Goal: Task Accomplishment & Management: Manage account settings

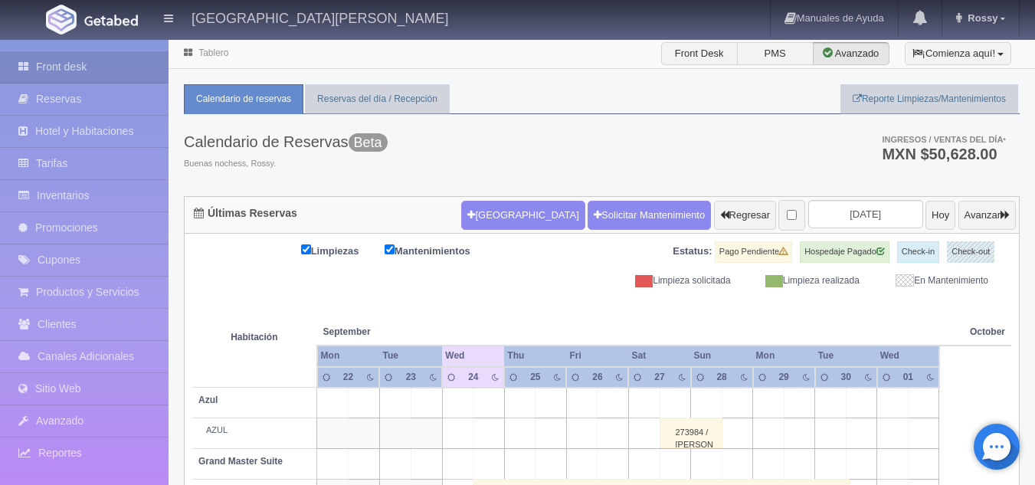
click at [702, 326] on th at bounding box center [674, 316] width 93 height 58
click at [850, 209] on input "[DATE]" at bounding box center [865, 214] width 115 height 28
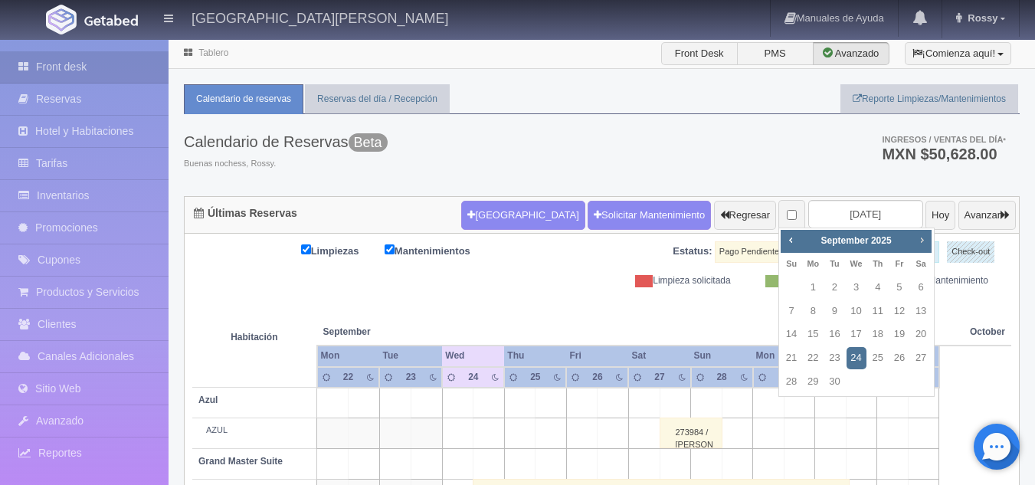
click at [922, 243] on span "Next" at bounding box center [921, 240] width 12 height 12
click at [916, 295] on link "4" at bounding box center [921, 288] width 20 height 22
type input "[DATE]"
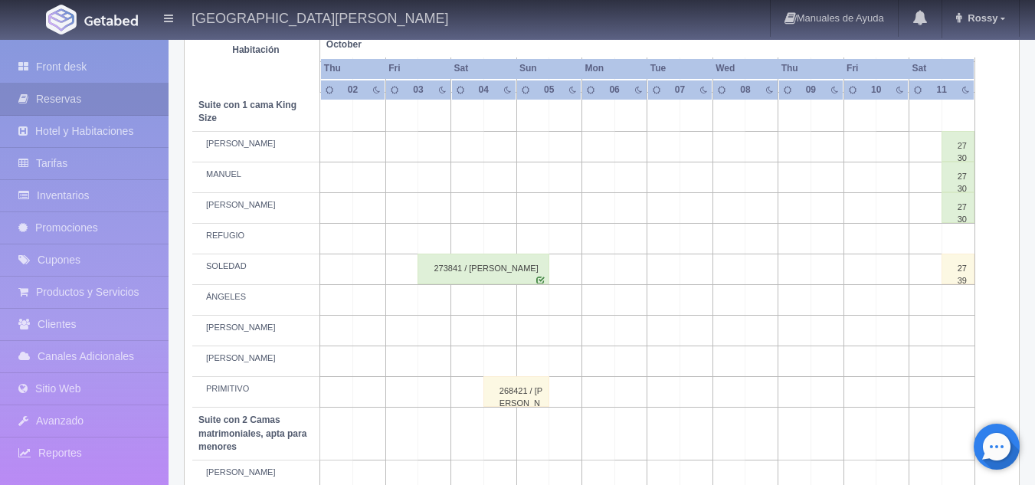
scroll to position [755, 0]
click at [115, 205] on link "Inventarios" at bounding box center [84, 195] width 169 height 31
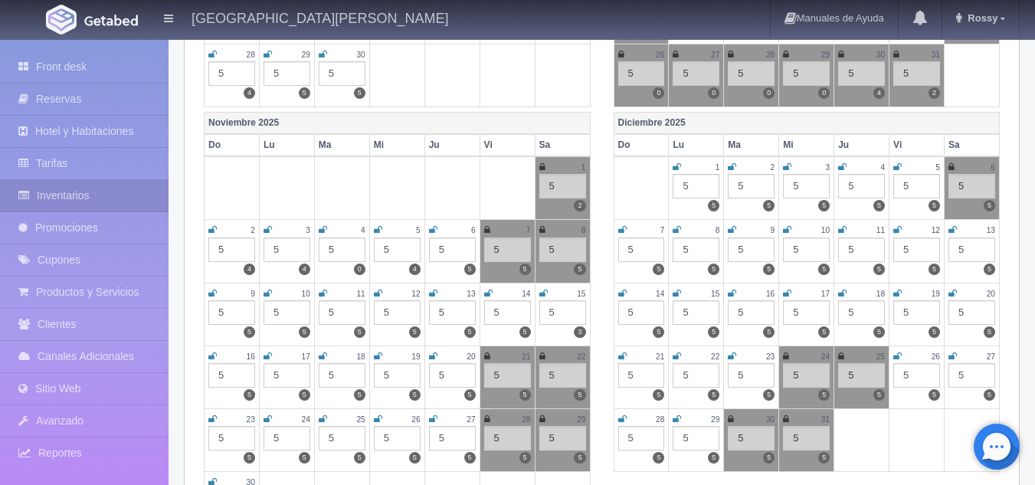
scroll to position [509, 0]
click at [74, 59] on link "Front desk" at bounding box center [84, 66] width 169 height 31
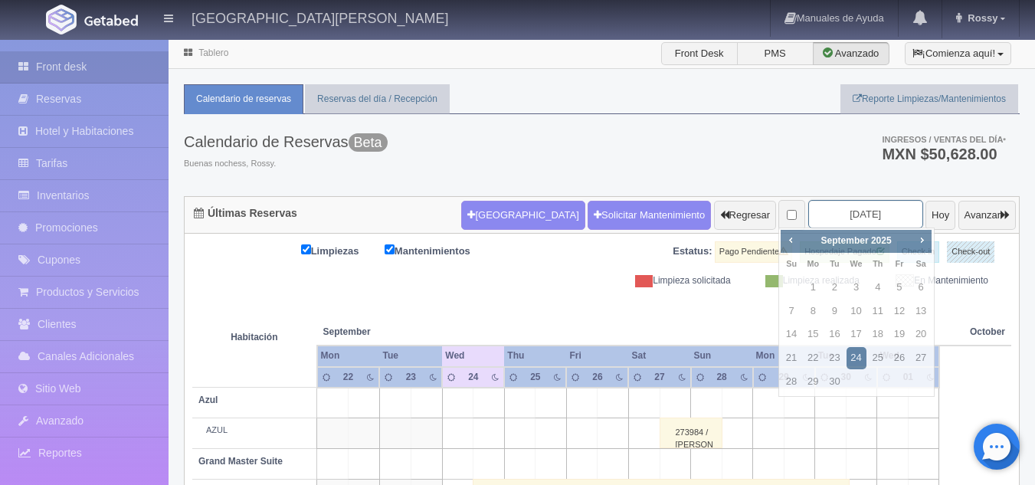
click at [862, 222] on input "[DATE]" at bounding box center [865, 214] width 115 height 28
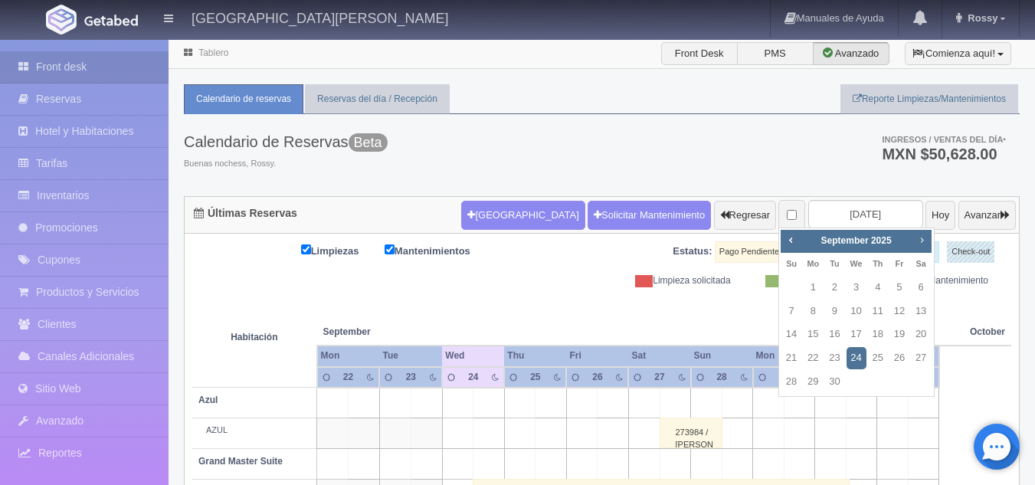
click at [918, 238] on span "Next" at bounding box center [921, 240] width 12 height 12
click at [920, 337] on link "15" at bounding box center [921, 334] width 20 height 22
type input "2025-11-15"
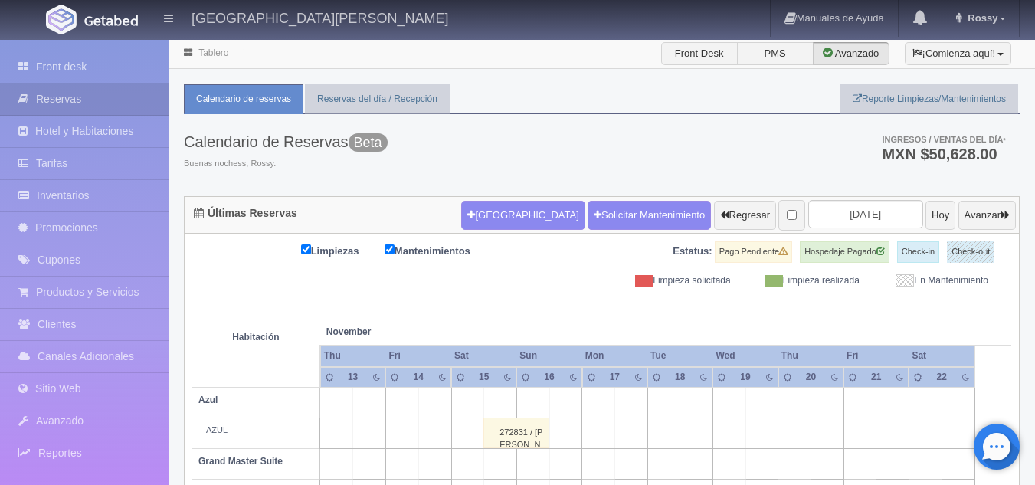
click at [691, 142] on div "Calendario de Reservas Beta Buenas nochess, Rossy. Ingresos / Ventas del día * …" at bounding box center [602, 155] width 836 height 82
click at [853, 218] on input "2025-11-15" at bounding box center [865, 214] width 115 height 28
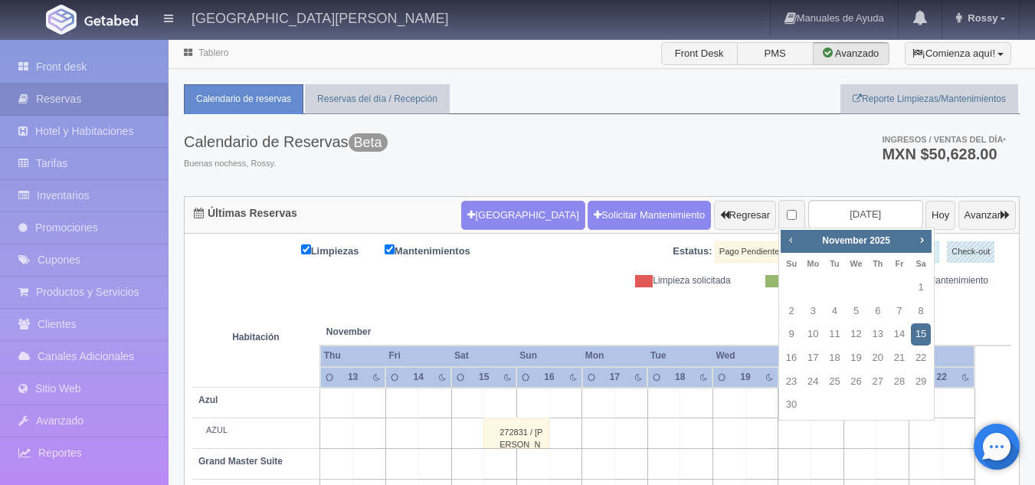
click at [791, 244] on span "Prev" at bounding box center [790, 240] width 12 height 12
click at [863, 359] on link "24" at bounding box center [856, 358] width 20 height 22
type input "2025-09-24"
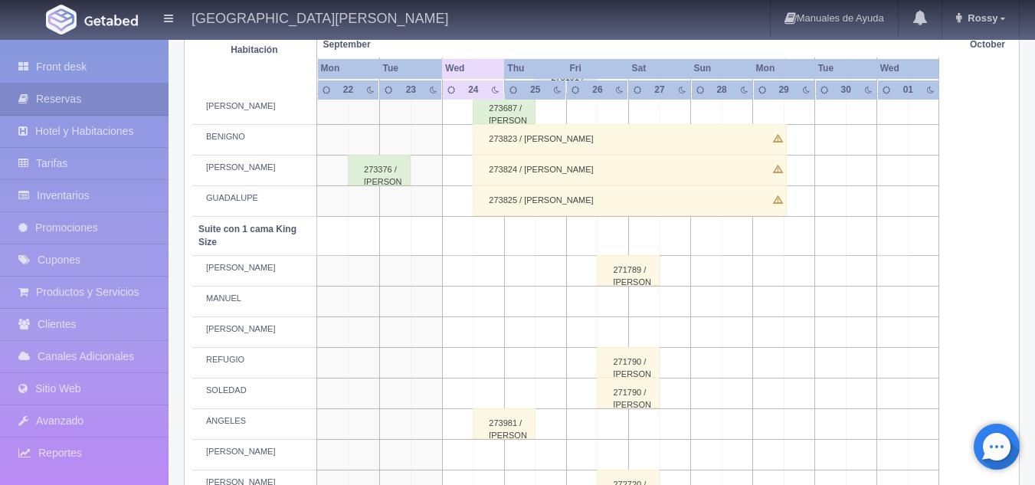
scroll to position [653, 0]
